Goal: Task Accomplishment & Management: Manage account settings

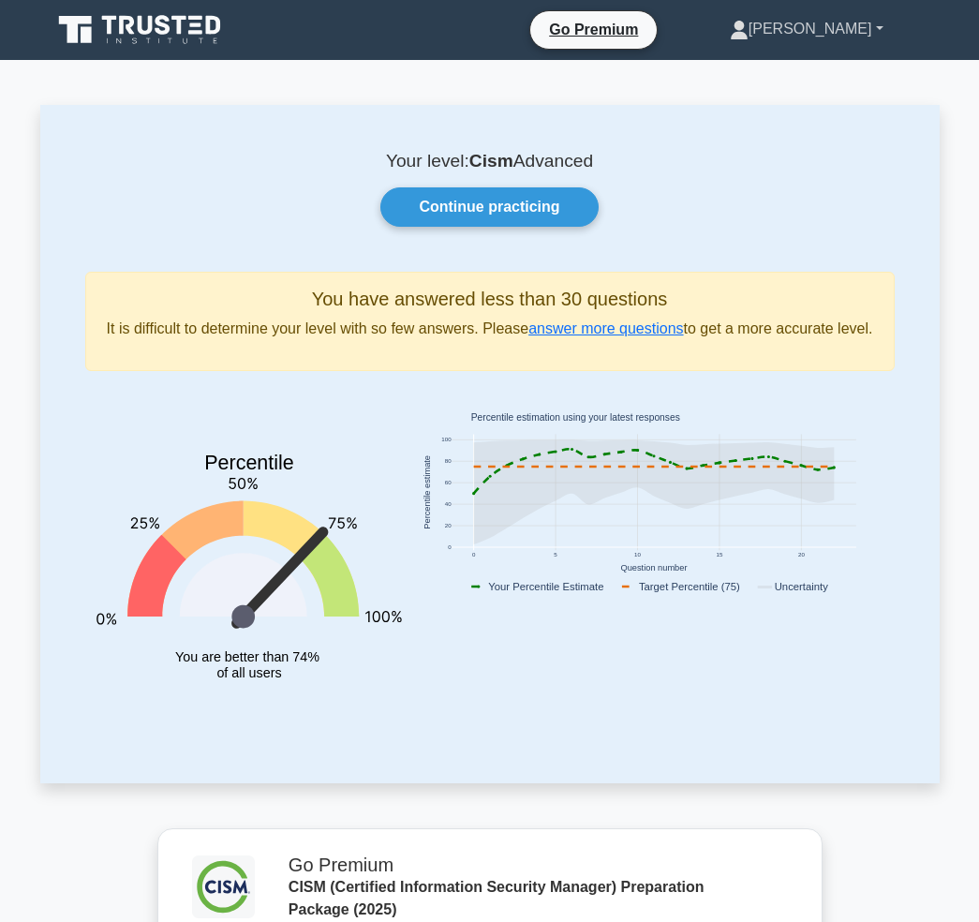
click at [850, 23] on link "[PERSON_NAME]" at bounding box center [807, 28] width 244 height 37
click at [829, 96] on link "Settings" at bounding box center [760, 103] width 148 height 30
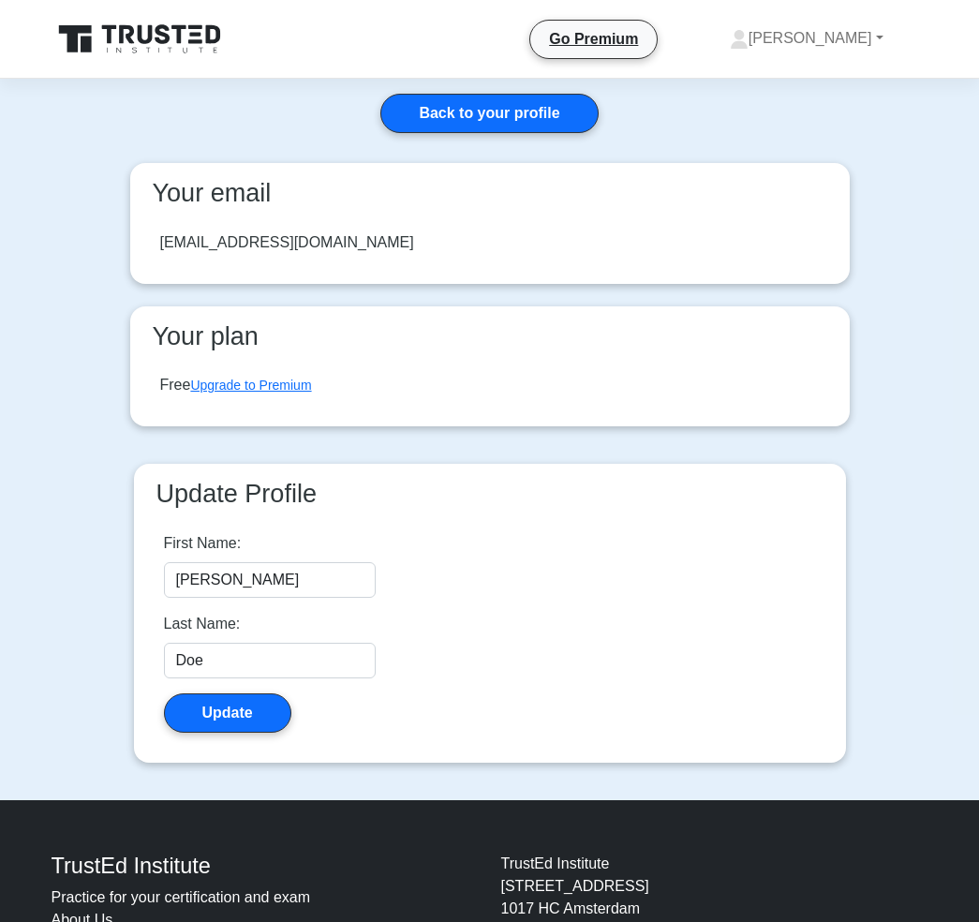
click at [236, 240] on div "[EMAIL_ADDRESS][DOMAIN_NAME]" at bounding box center [287, 242] width 254 height 22
click at [236, 240] on div "blithe.ergot-4e@icloud.com" at bounding box center [287, 242] width 254 height 22
copy div "blithe.ergot-4e@icloud.com"
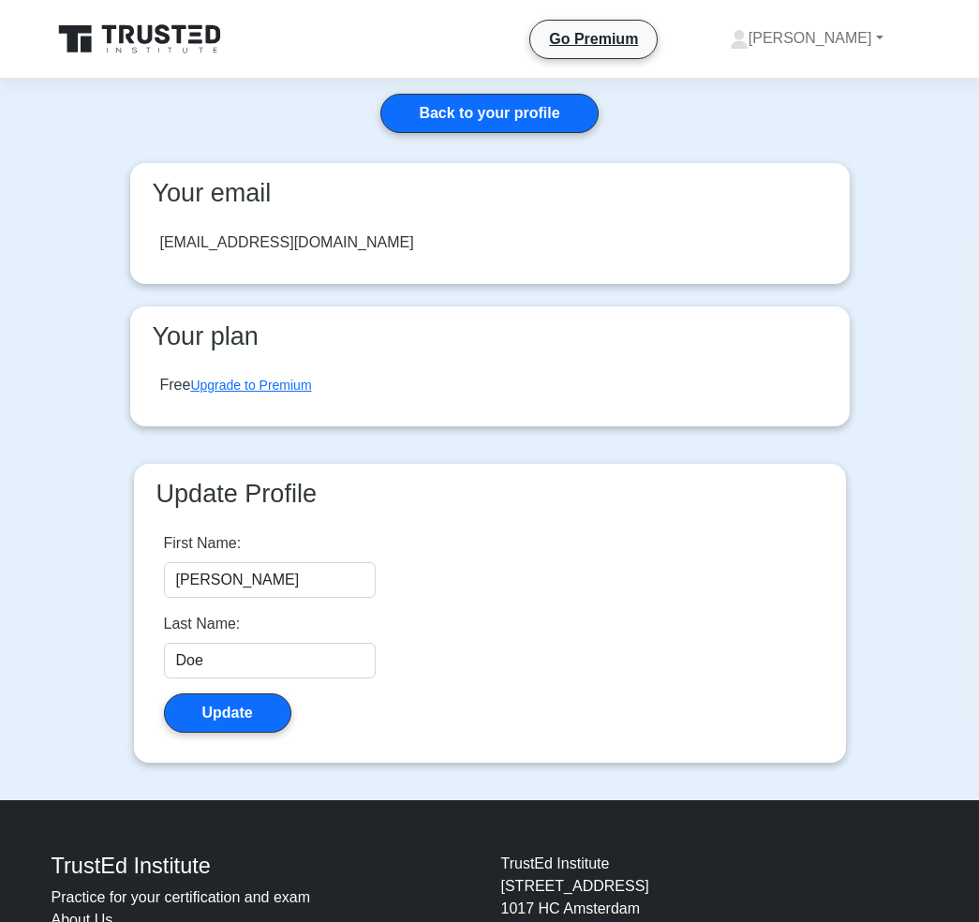
drag, startPoint x: 159, startPoint y: 244, endPoint x: 433, endPoint y: 246, distance: 273.6
click at [433, 246] on div "blithe.ergot-4e@icloud.com" at bounding box center [490, 242] width 690 height 52
